Goal: Task Accomplishment & Management: Complete application form

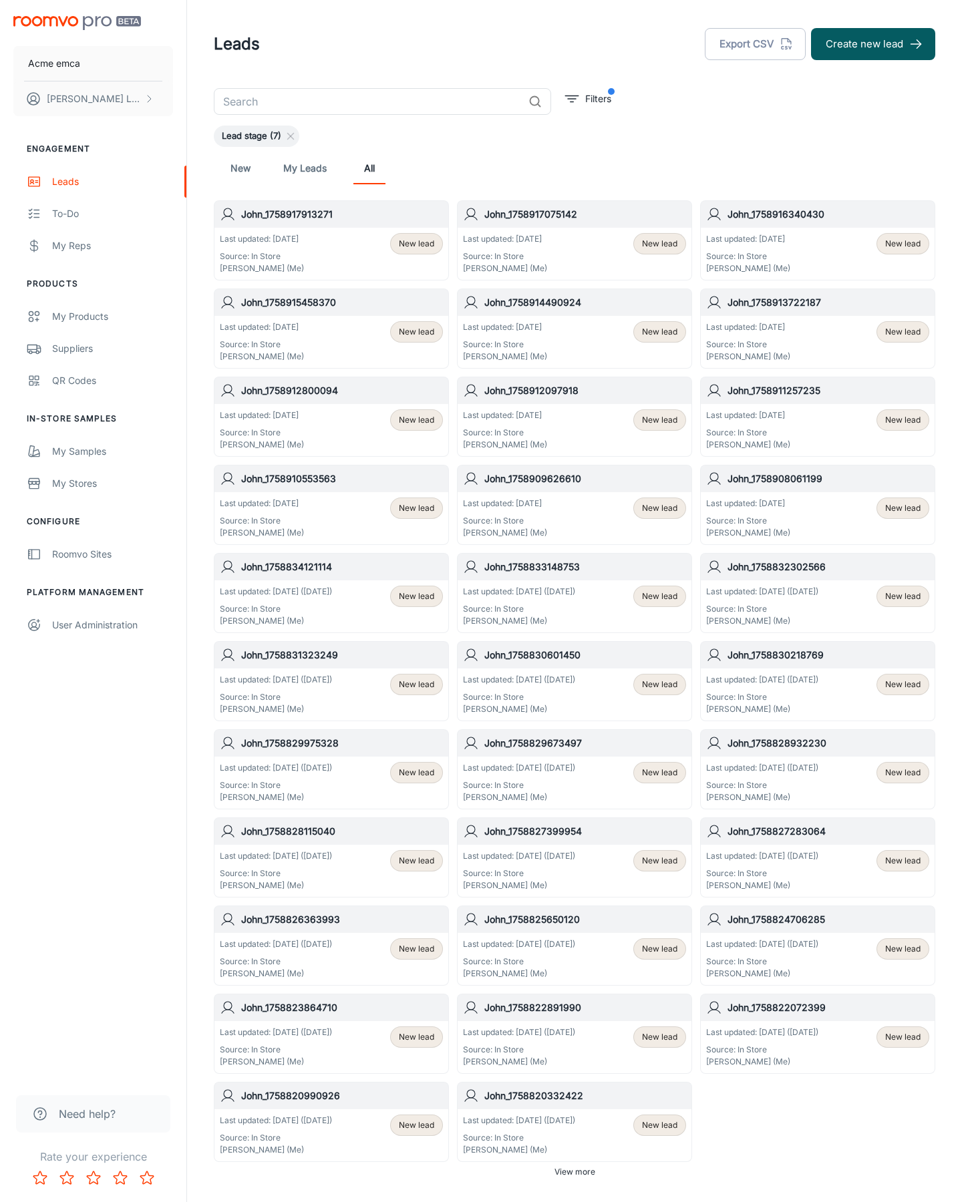
click at [873, 44] on button "Create new lead" at bounding box center [873, 44] width 124 height 32
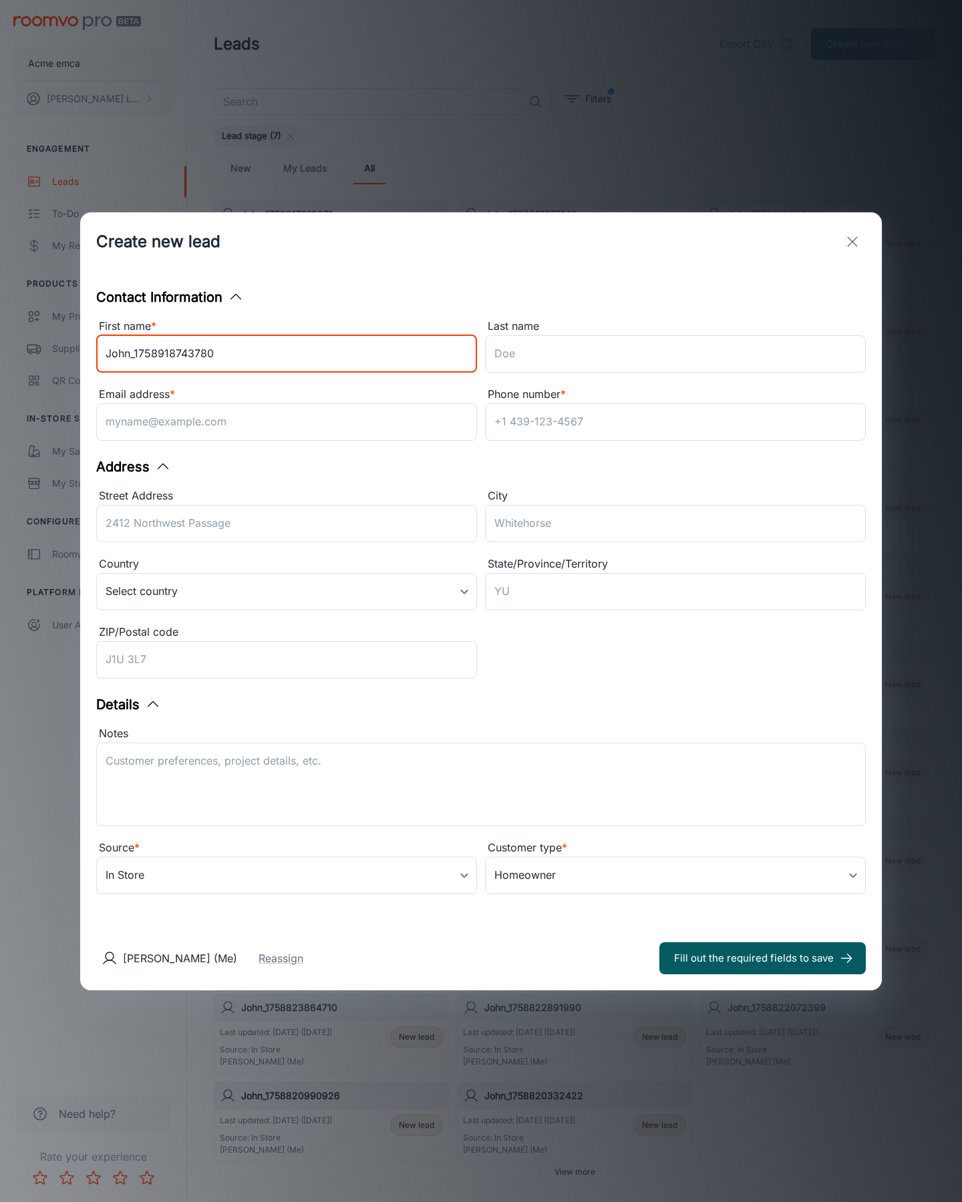
type input "John_1758918743780"
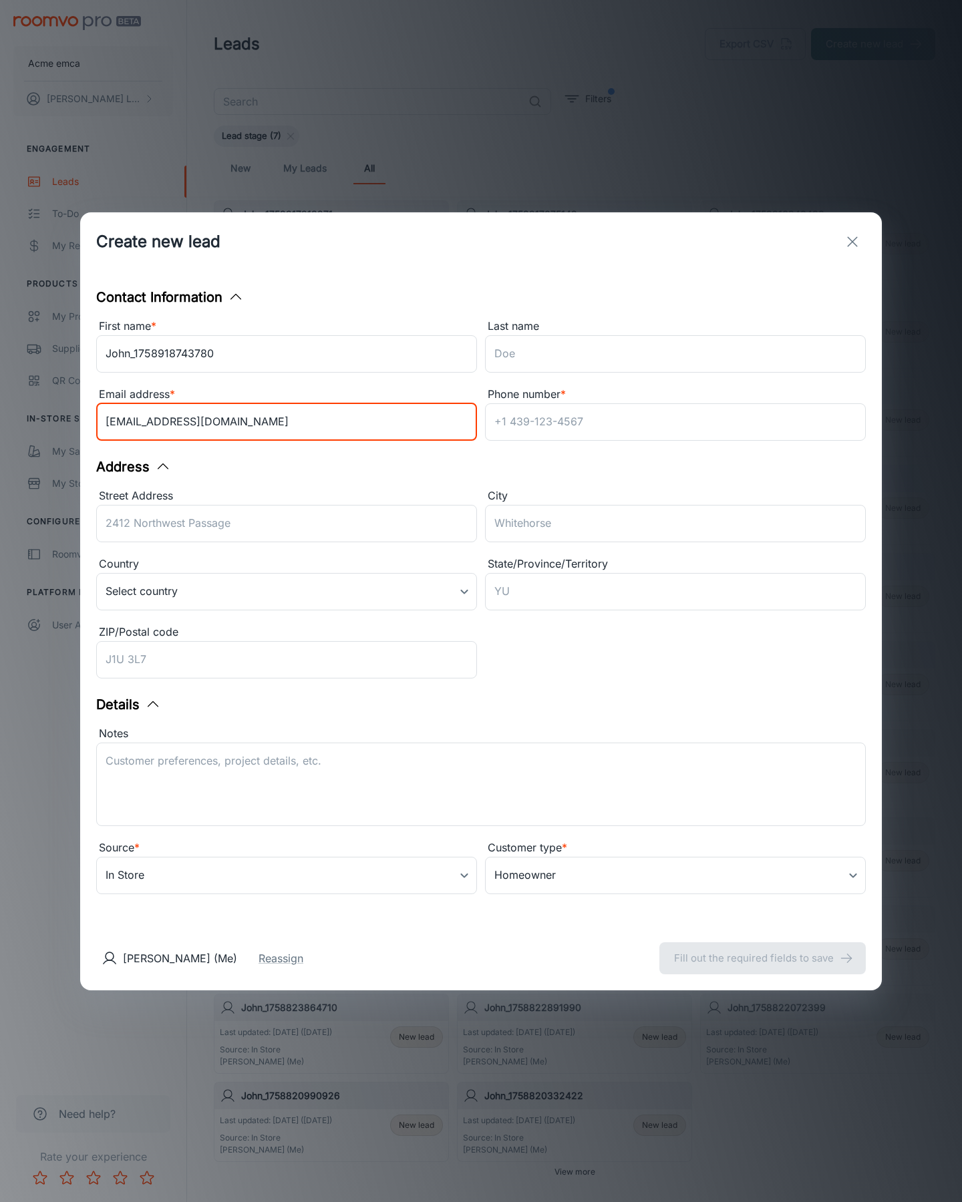
type input "[EMAIL_ADDRESS][DOMAIN_NAME]"
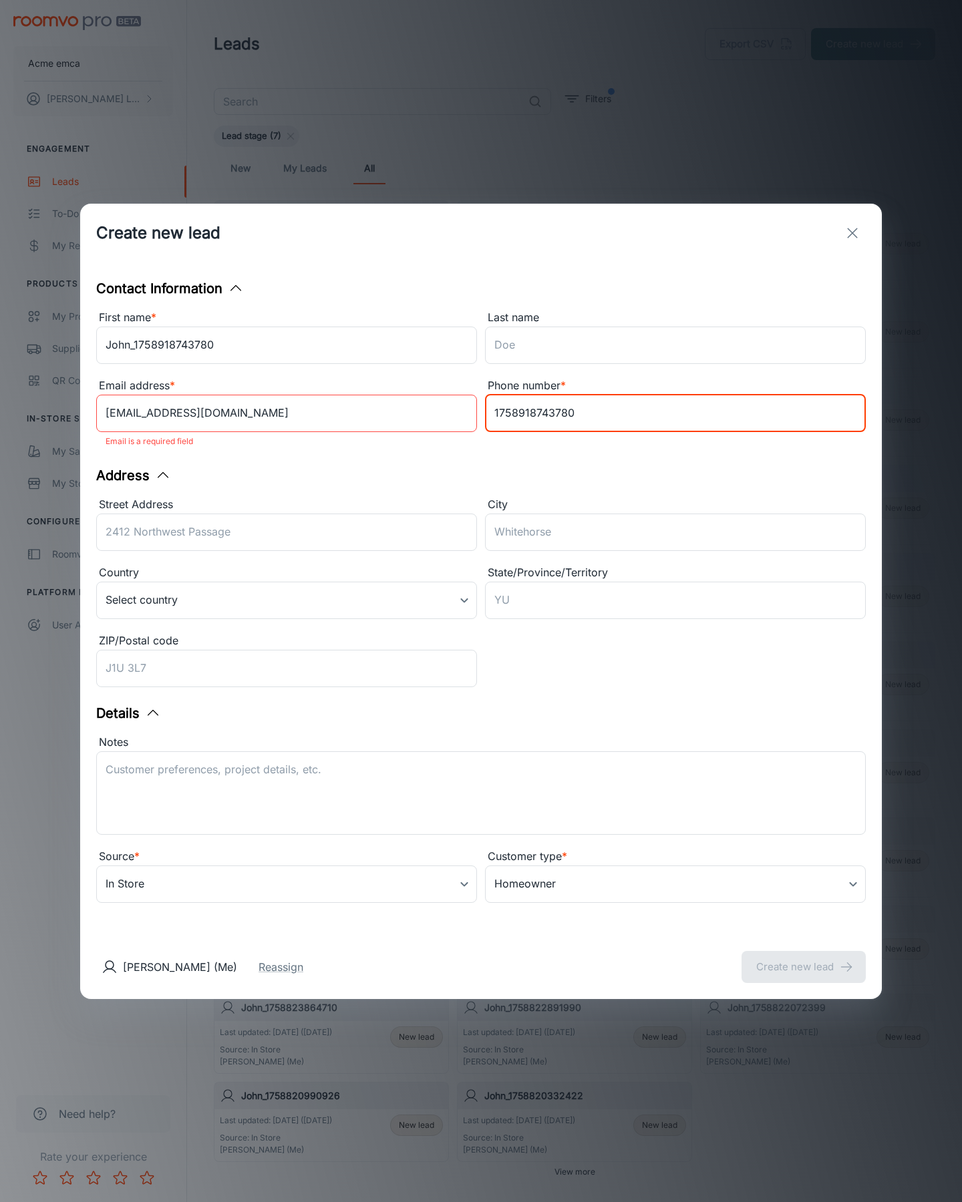
type input "1758918743780"
click at [803, 958] on button "Create new lead" at bounding box center [803, 967] width 124 height 32
